Goal: Communication & Community: Answer question/provide support

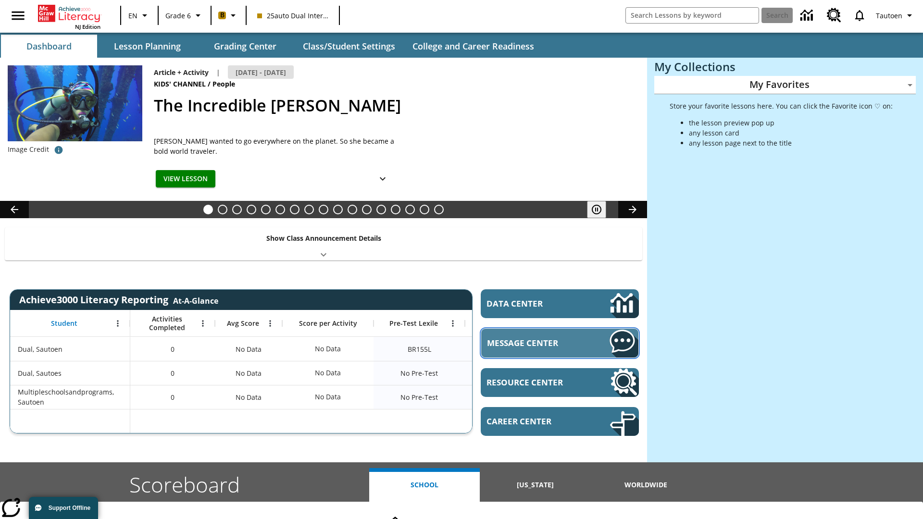
click at [560, 343] on span "Message Center" at bounding box center [534, 343] width 94 height 11
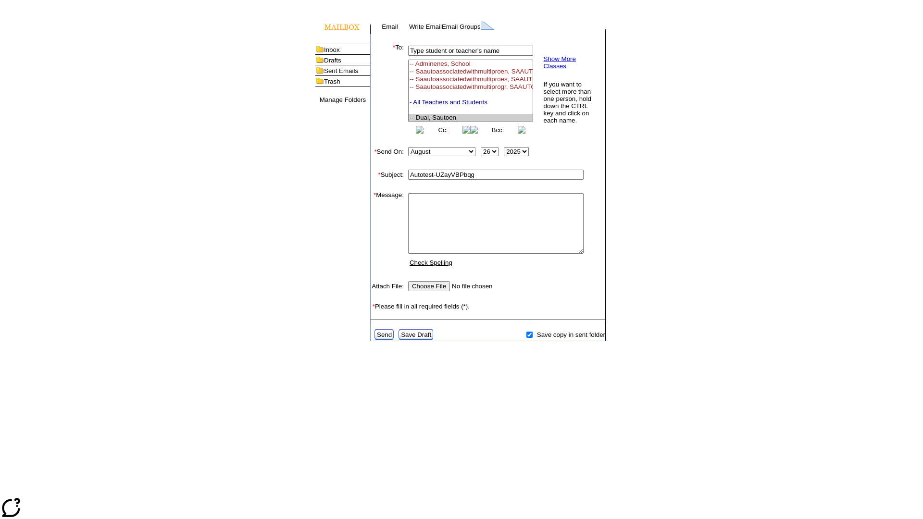
select select "U,21476361,1"
type input "Autotest-UZayVBPbqg"
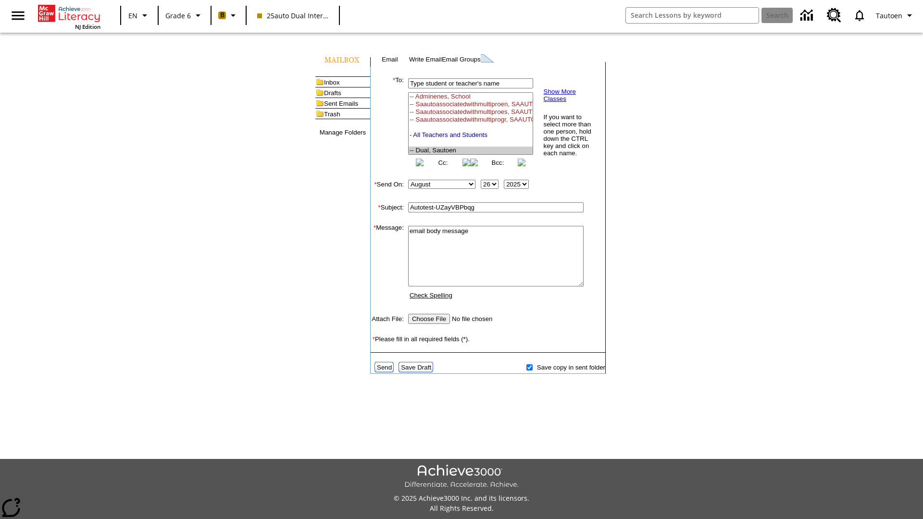
scroll to position [123, 0]
type textarea "email body message"
click at [385, 371] on link "Send" at bounding box center [384, 367] width 15 height 7
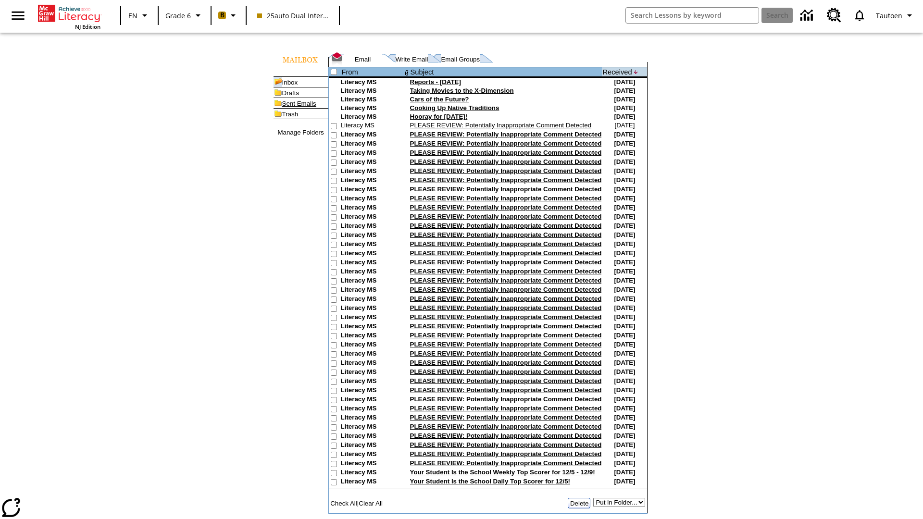
click at [284, 104] on link "Sent Emails" at bounding box center [299, 103] width 34 height 7
